Goal: Transaction & Acquisition: Purchase product/service

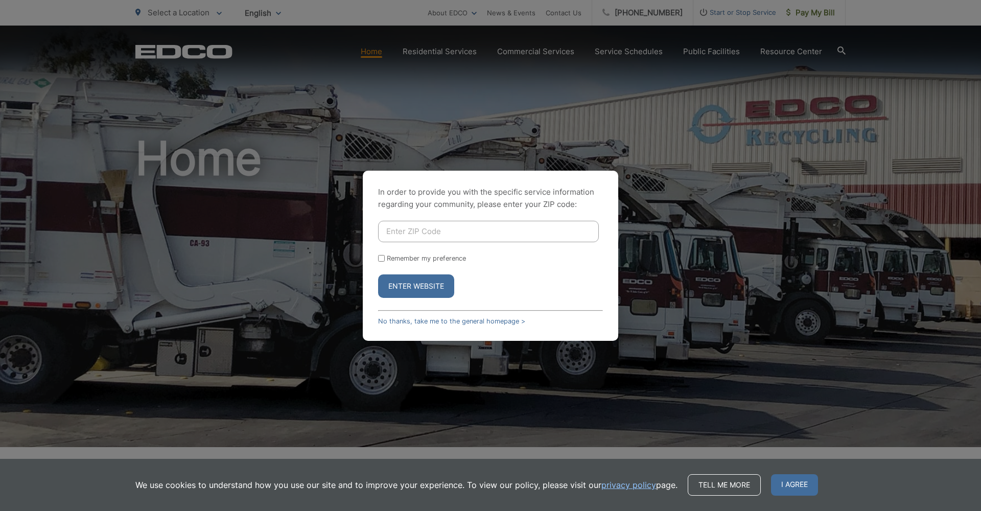
click at [421, 229] on input "Enter ZIP Code" at bounding box center [488, 231] width 221 height 21
type input "92064"
click at [396, 281] on button "Enter Website" at bounding box center [416, 286] width 76 height 24
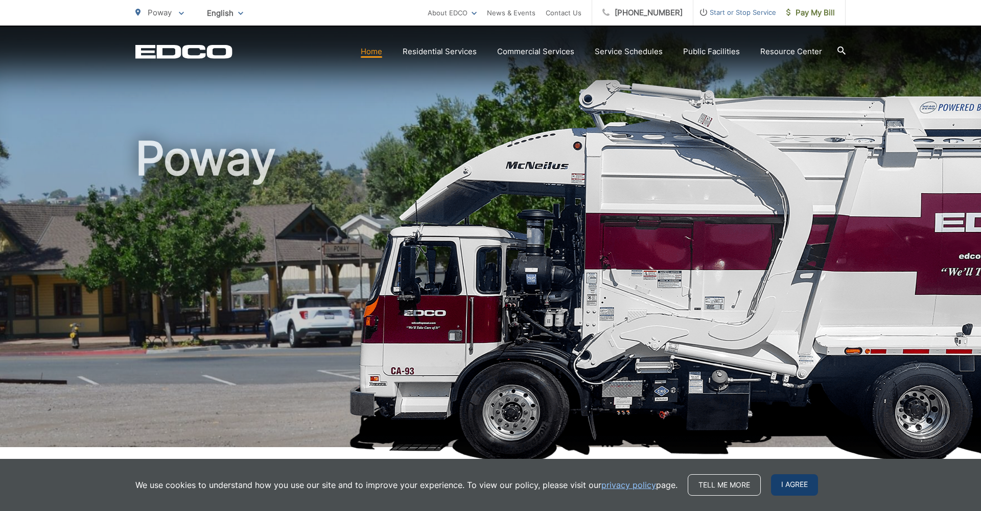
click at [799, 485] on span "I agree" at bounding box center [794, 484] width 47 height 21
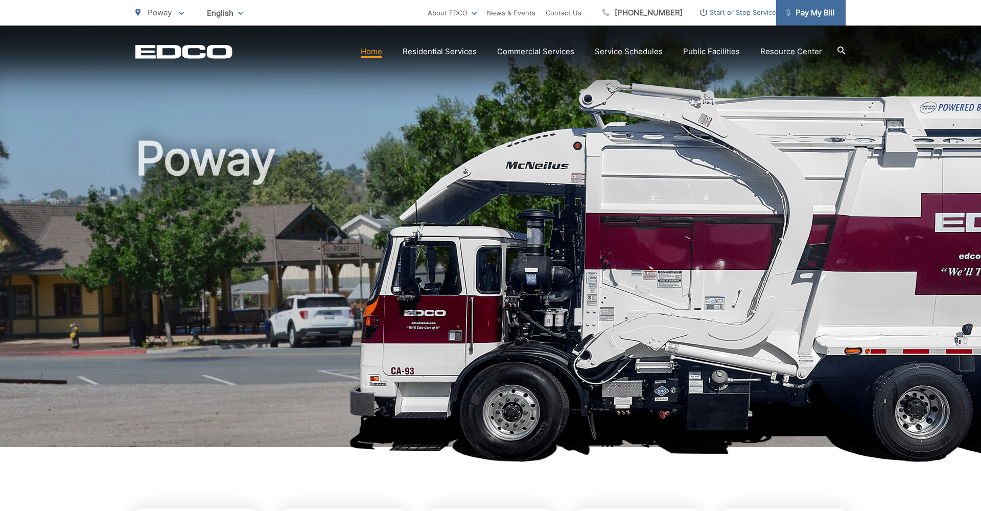
click at [807, 14] on span "Pay My Bill" at bounding box center [810, 13] width 49 height 12
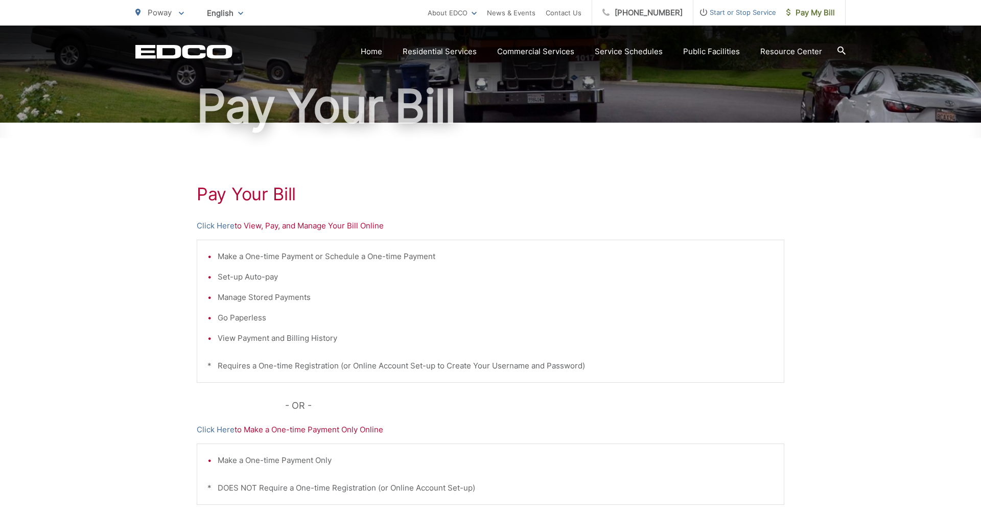
scroll to position [82, 0]
click at [220, 224] on link "Click Here" at bounding box center [216, 226] width 38 height 12
